Goal: Obtain resource: Obtain resource

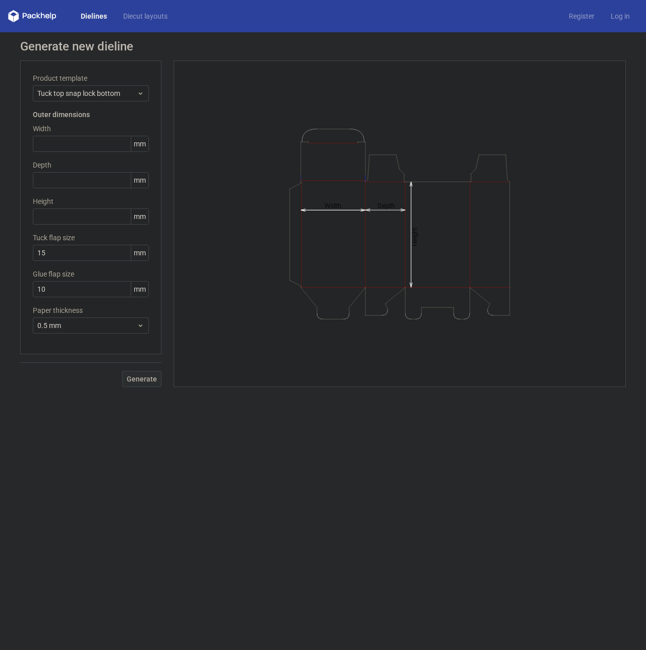
click at [138, 370] on div "Generate" at bounding box center [90, 370] width 141 height 33
click at [140, 379] on div "Generate" at bounding box center [90, 370] width 141 height 33
click at [259, 454] on form "Generate new dieline Product template Tuck top snap lock bottom Outer dimension…" at bounding box center [323, 341] width 646 height 618
click at [285, 337] on div "Height Depth Width" at bounding box center [399, 223] width 427 height 301
click at [308, 291] on icon "Height Depth Width" at bounding box center [399, 224] width 303 height 202
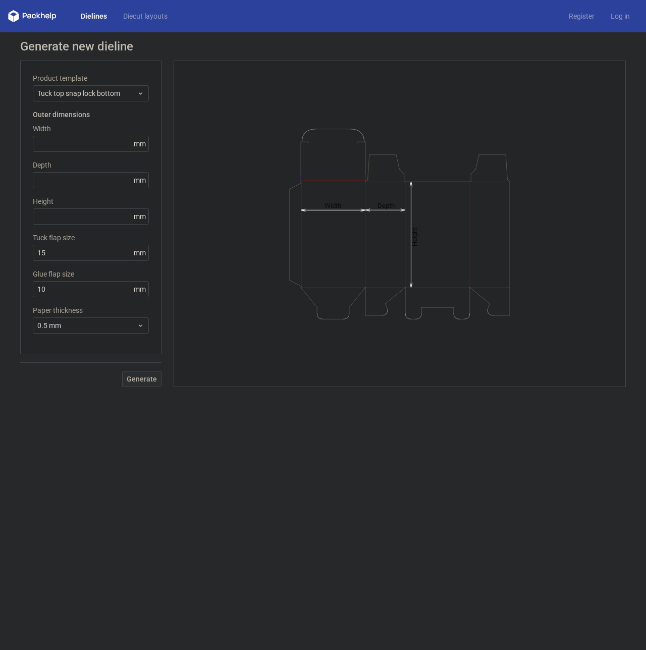
click at [150, 377] on div "Generate" at bounding box center [90, 370] width 141 height 33
click at [102, 137] on input "text" at bounding box center [91, 144] width 116 height 16
type input "33"
click at [70, 174] on input "text" at bounding box center [91, 180] width 116 height 16
type input "22"
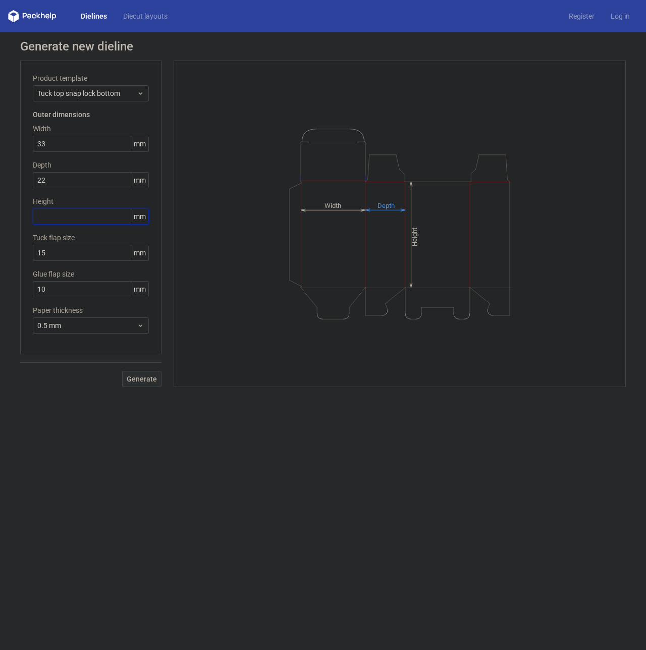
click at [67, 211] on div "Product template Tuck top snap lock bottom Outer dimensions Width 33 mm Depth 2…" at bounding box center [90, 208] width 141 height 294
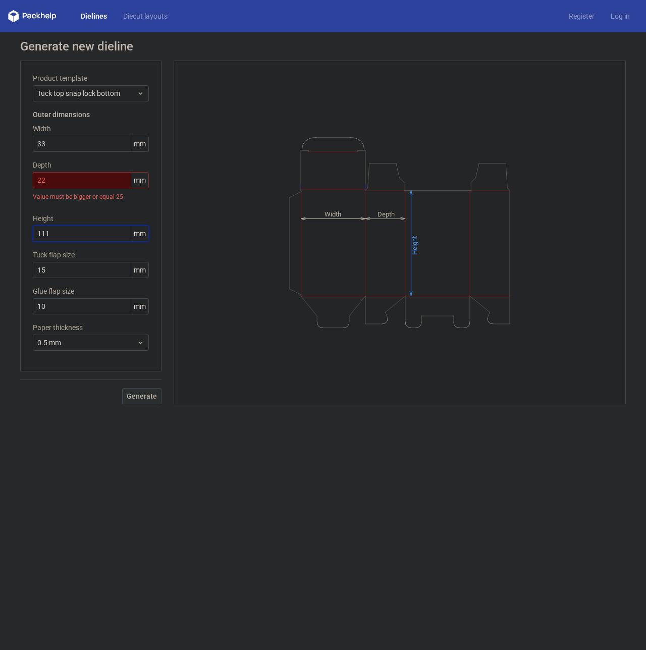
type input "111"
click at [75, 181] on input "22" at bounding box center [91, 180] width 116 height 16
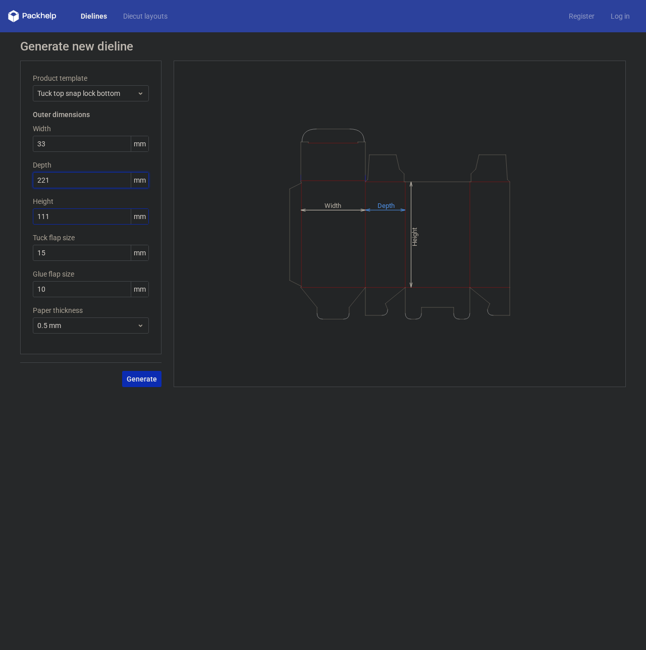
type input "221"
click at [71, 216] on input "111" at bounding box center [91, 216] width 116 height 16
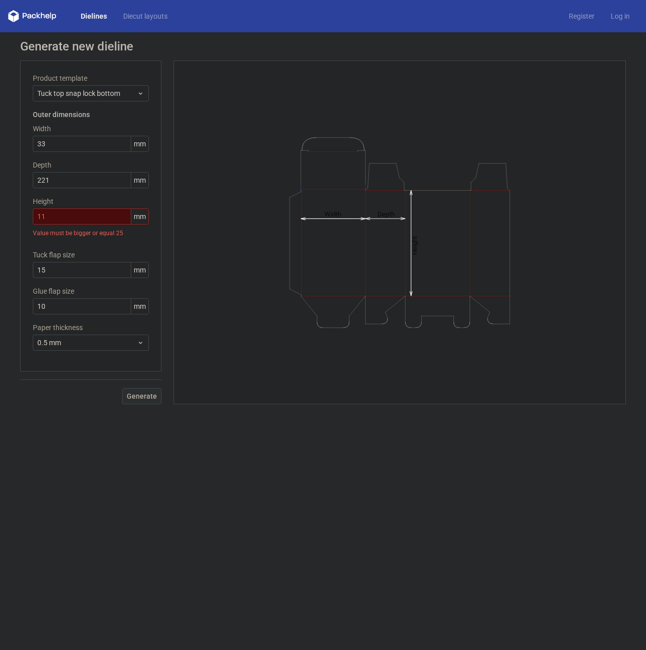
click at [138, 368] on div "Product template Tuck top snap lock bottom Outer dimensions Width 33 mm Depth 2…" at bounding box center [90, 233] width 141 height 344
click at [81, 220] on input "112" at bounding box center [91, 216] width 116 height 16
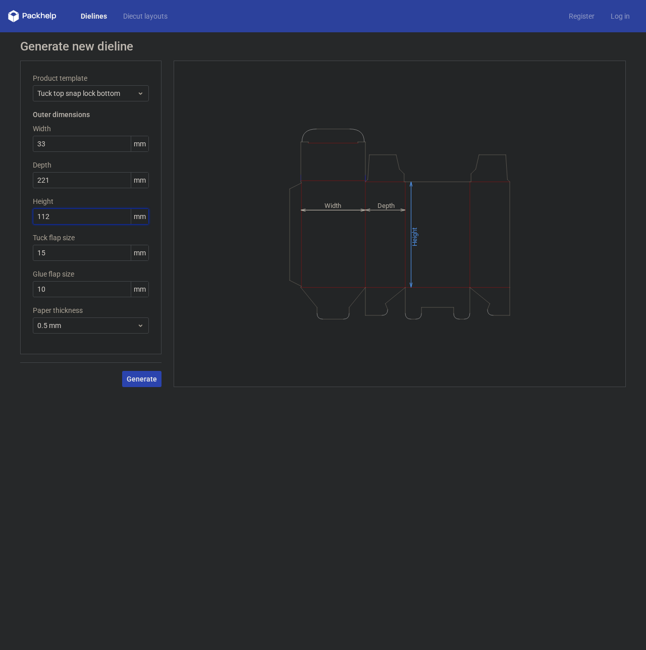
type input "112"
click at [143, 379] on span "Generate" at bounding box center [142, 378] width 30 height 7
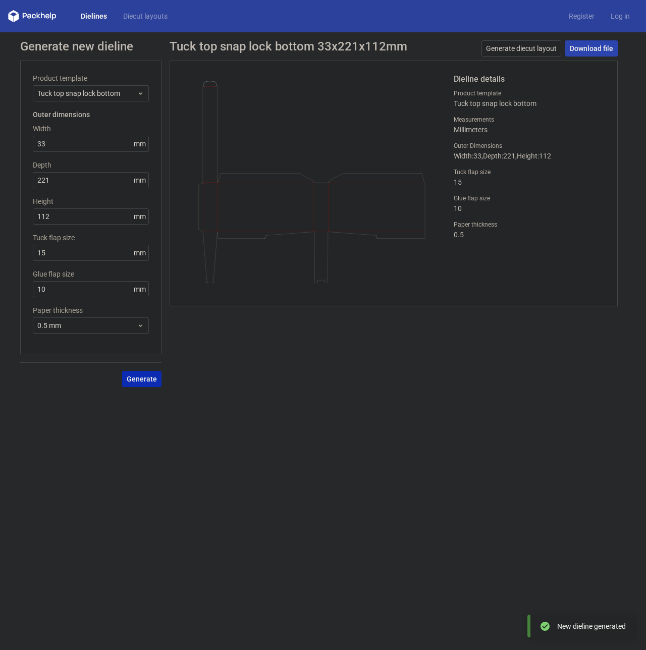
click at [589, 55] on link "Download file" at bounding box center [591, 48] width 52 height 16
click at [90, 93] on span "Tuck top snap lock bottom" at bounding box center [86, 93] width 99 height 10
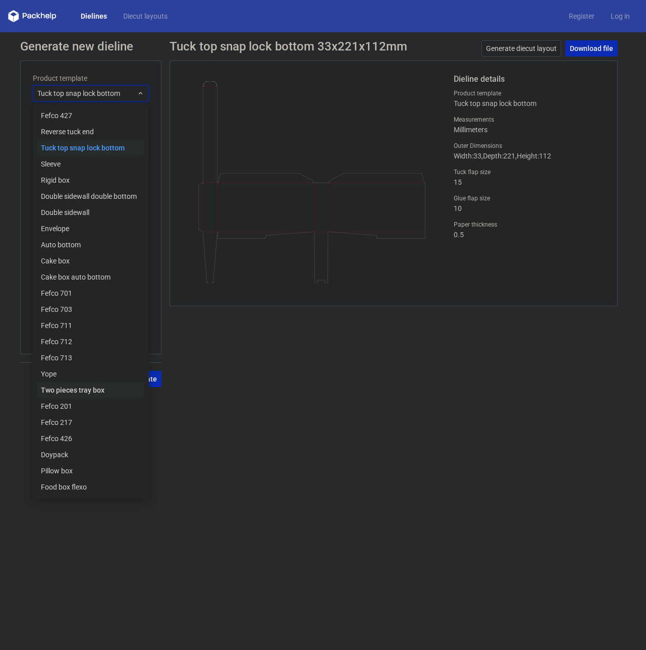
click at [87, 382] on div "Two pieces tray box" at bounding box center [91, 390] width 108 height 16
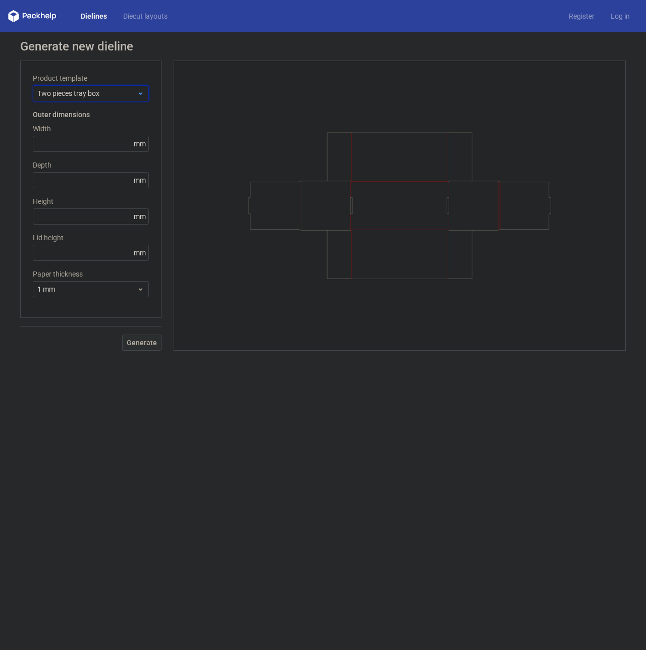
click at [100, 86] on div "Two pieces tray box" at bounding box center [91, 93] width 116 height 16
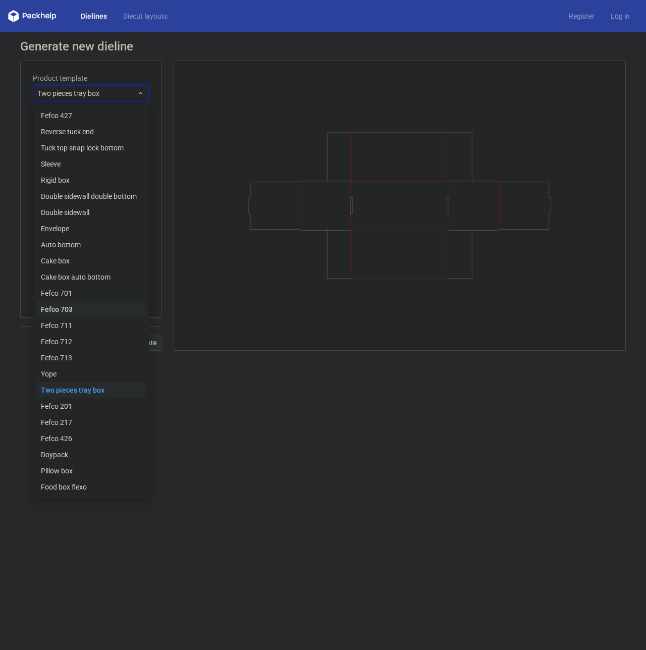
click at [81, 303] on div "Fefco 703" at bounding box center [91, 309] width 108 height 16
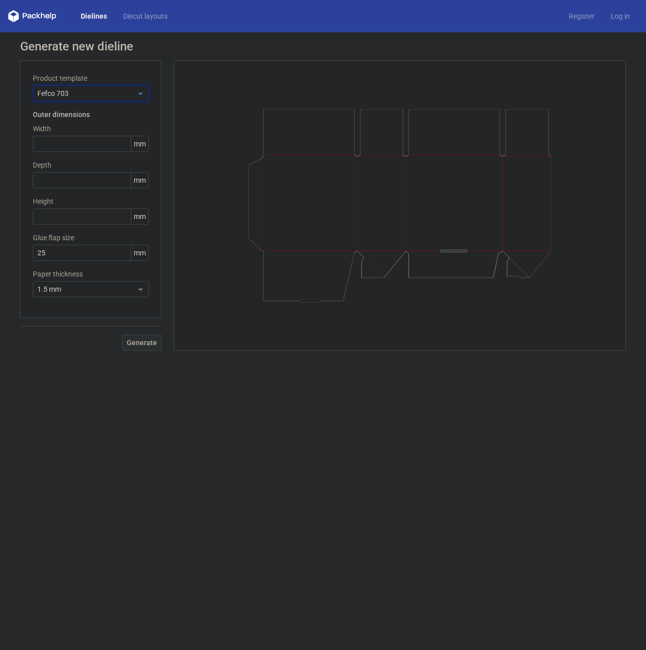
click at [75, 92] on span "Fefco 703" at bounding box center [86, 93] width 99 height 10
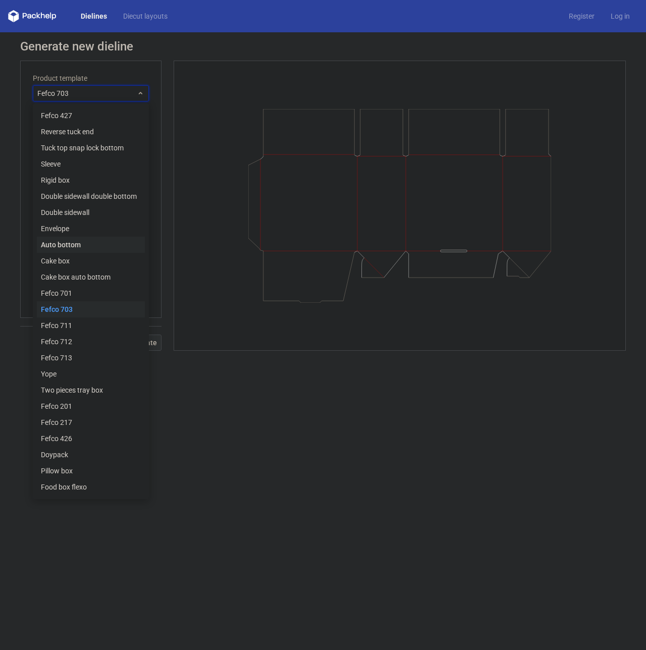
click at [117, 242] on div "Auto bottom" at bounding box center [91, 245] width 108 height 16
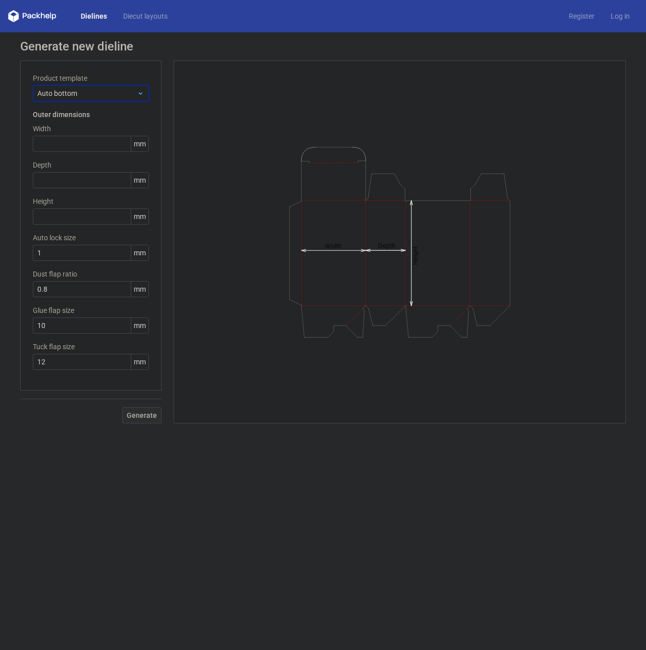
click at [100, 93] on span "Auto bottom" at bounding box center [86, 93] width 99 height 10
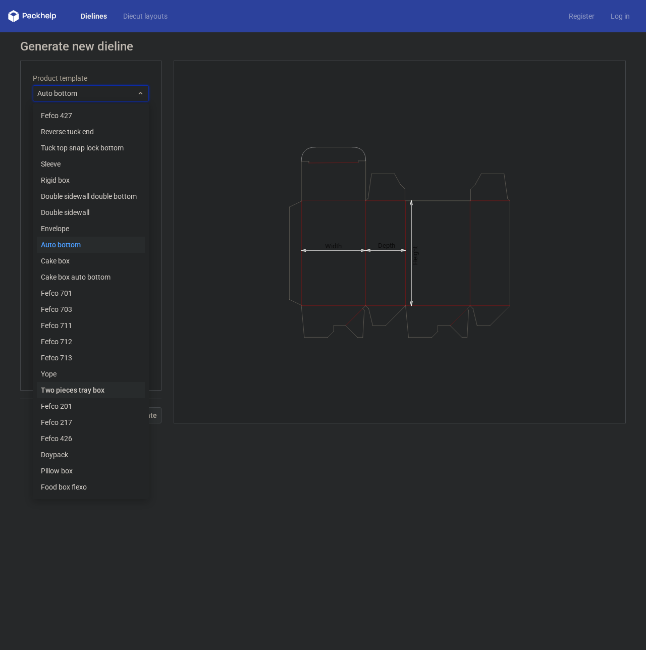
click at [116, 382] on div "Two pieces tray box" at bounding box center [91, 390] width 108 height 16
